Goal: Information Seeking & Learning: Learn about a topic

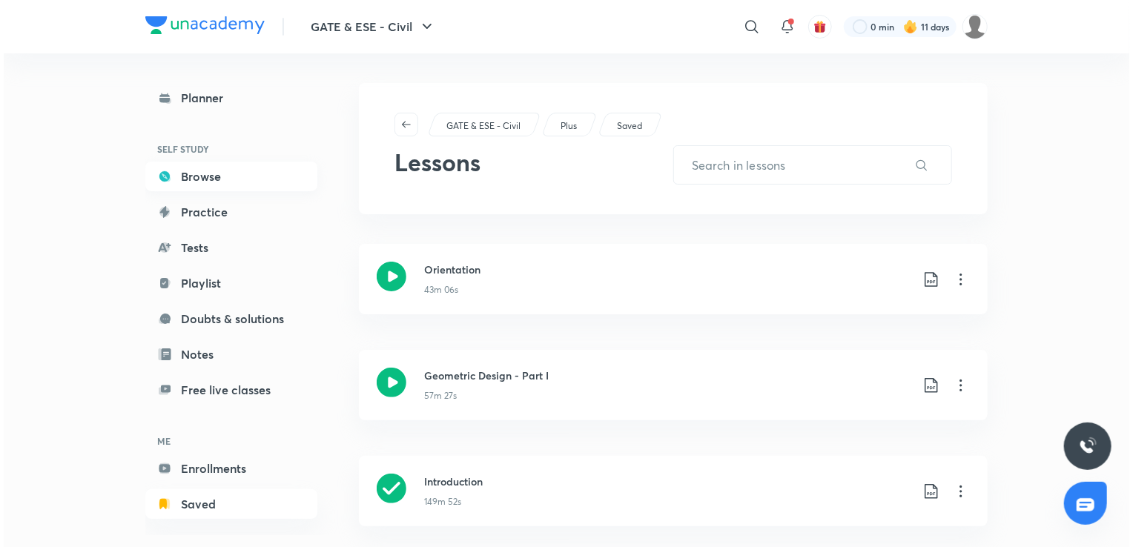
scroll to position [13, 0]
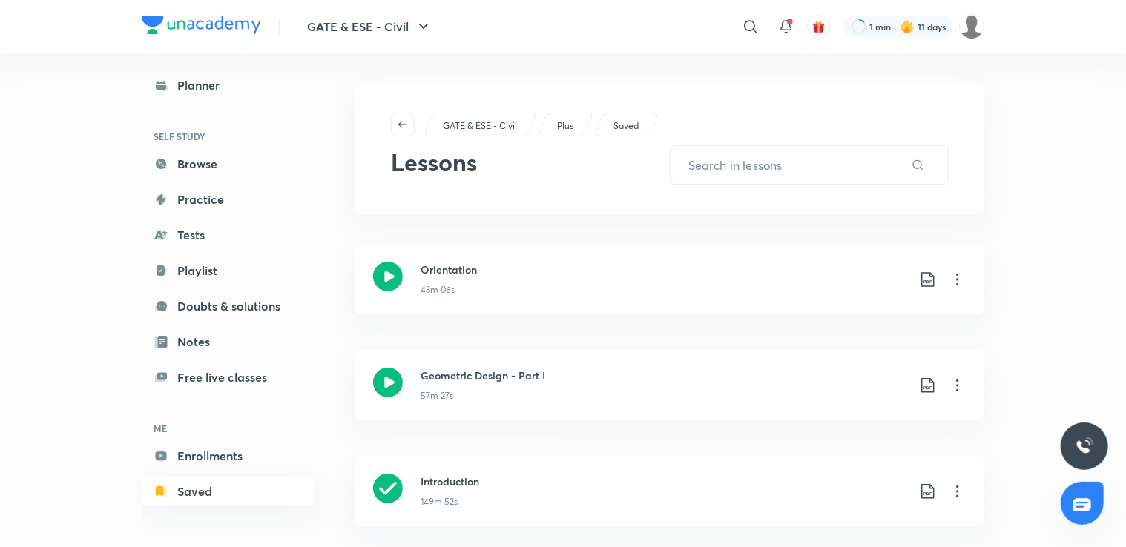
click at [220, 487] on link "Saved" at bounding box center [228, 492] width 172 height 30
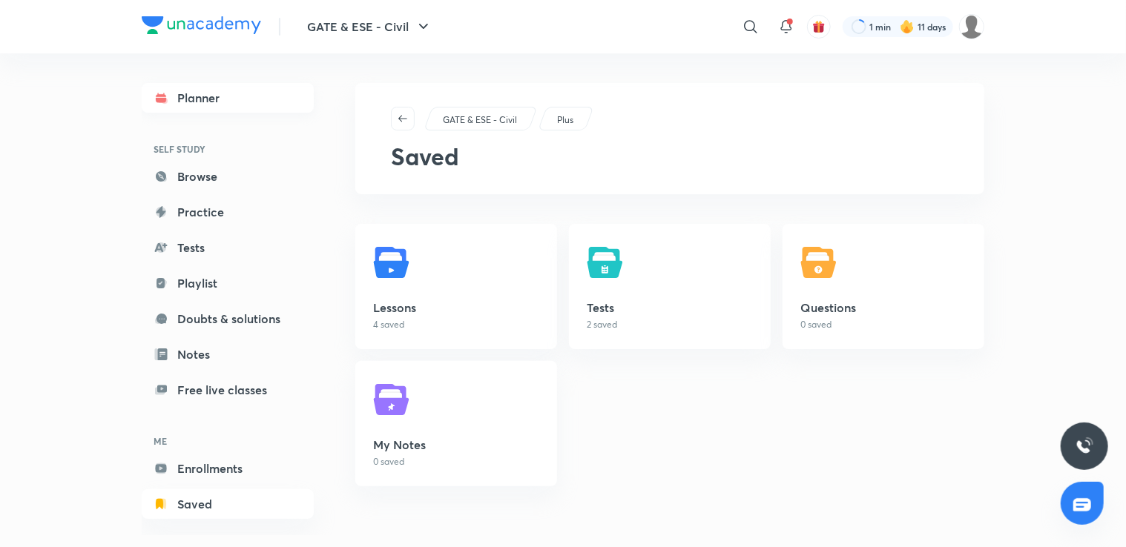
click at [202, 102] on link "Planner" at bounding box center [228, 98] width 172 height 30
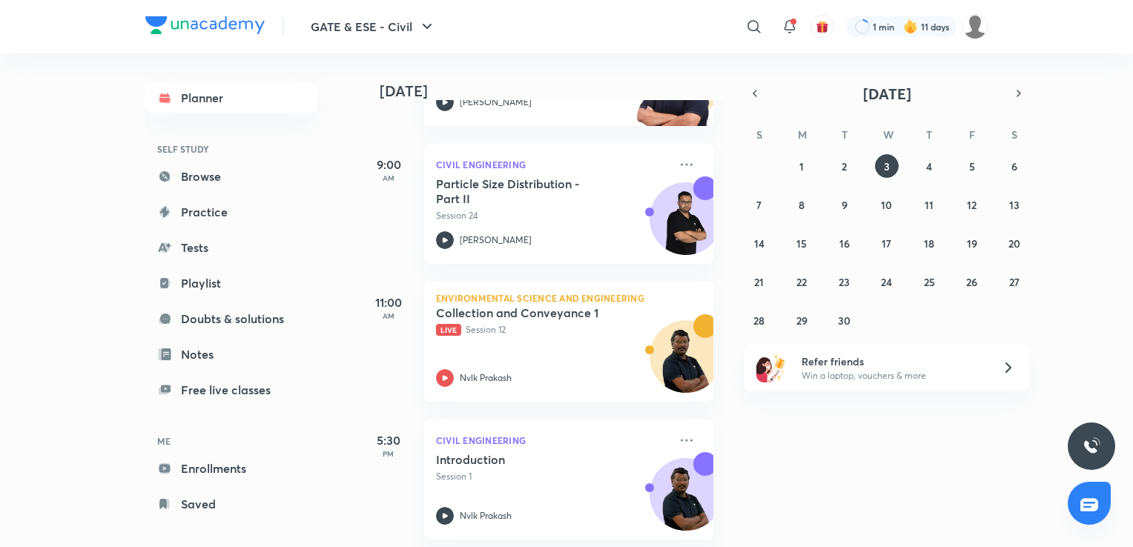
scroll to position [320, 0]
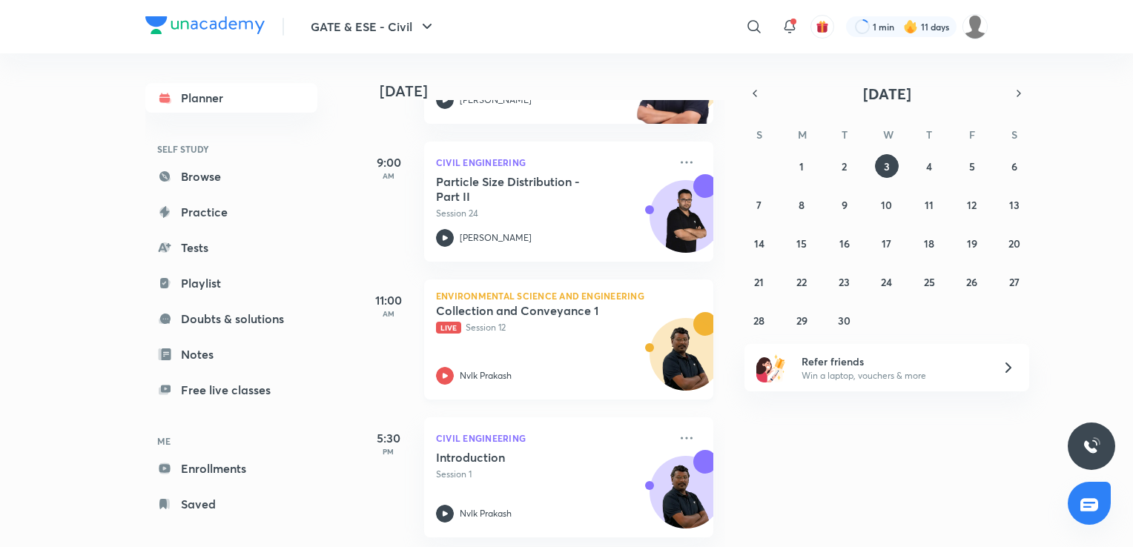
click at [525, 346] on div "Collection and Conveyance 1 Live Session 12 Nvlk Prakash" at bounding box center [552, 344] width 233 height 82
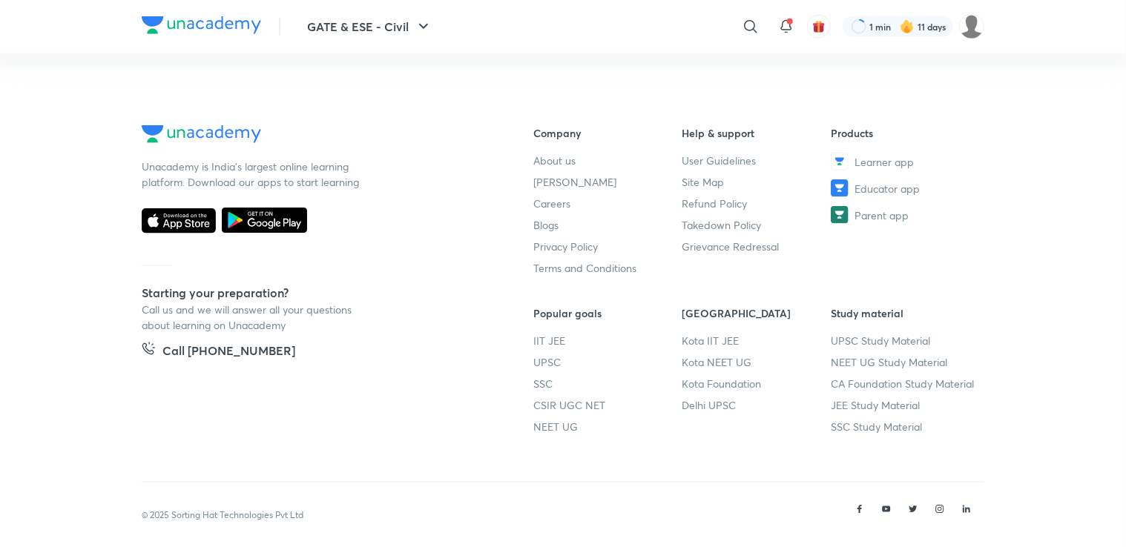
scroll to position [890, 0]
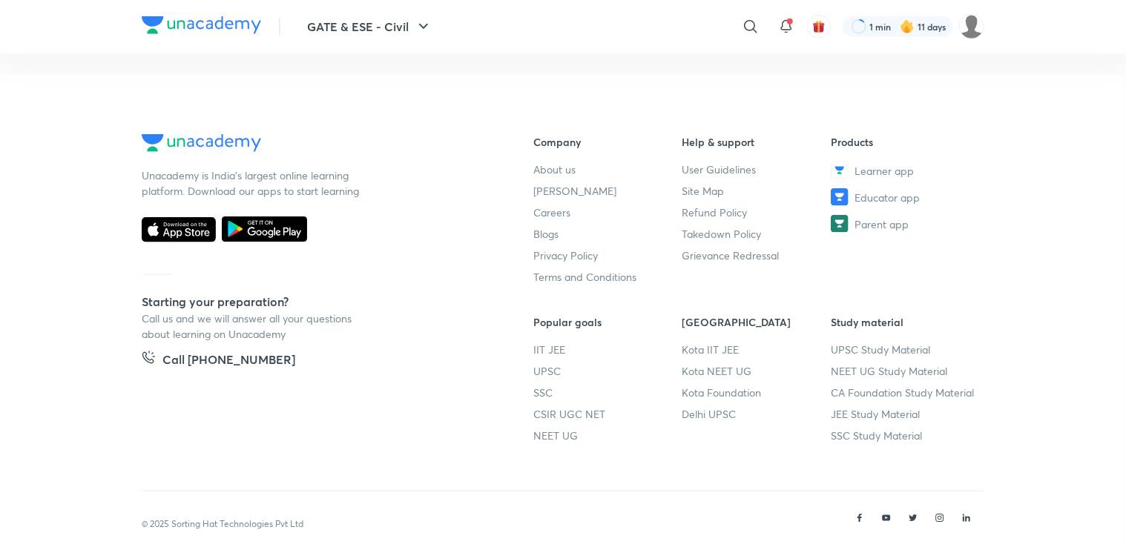
scroll to position [869, 0]
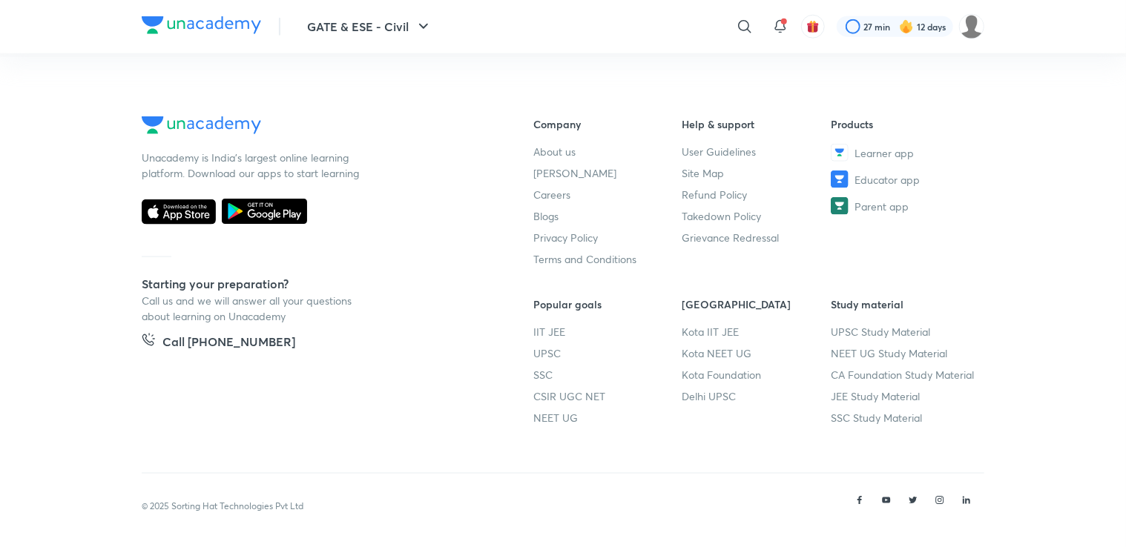
scroll to position [890, 0]
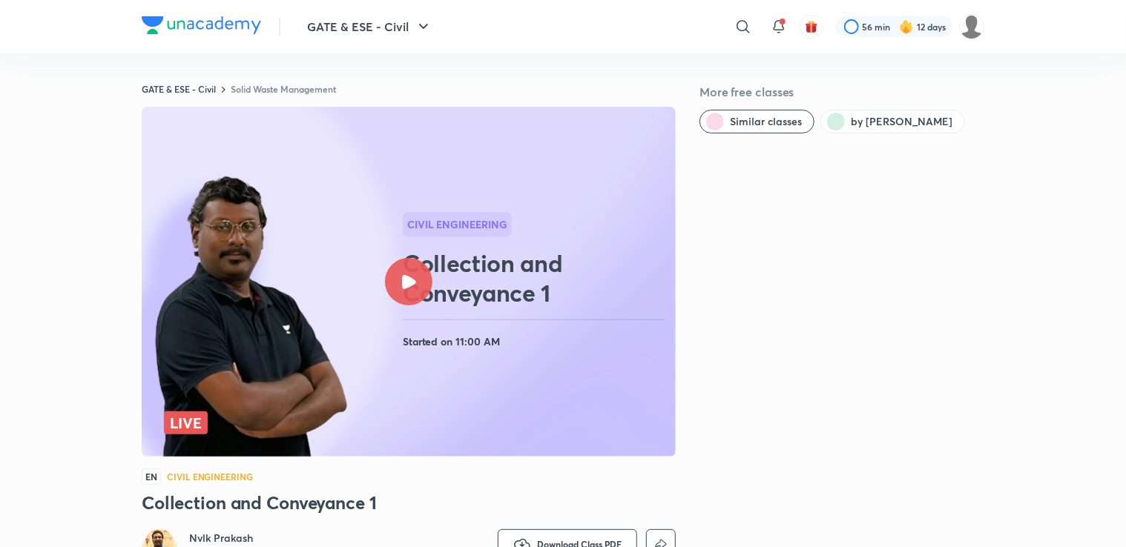
click at [392, 266] on div at bounding box center [408, 281] width 47 height 47
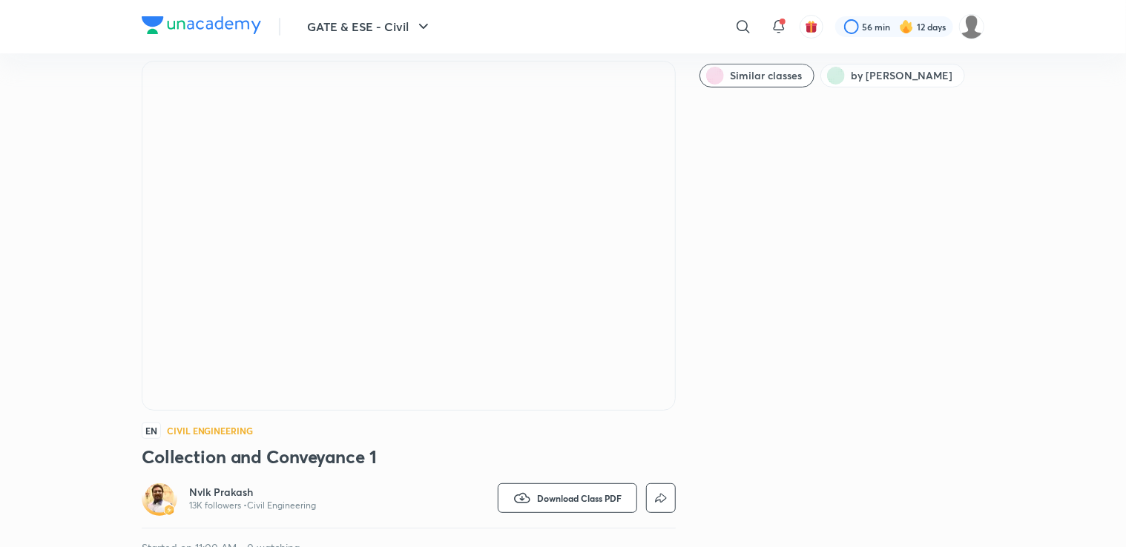
scroll to position [44, 0]
